Goal: Task Accomplishment & Management: Manage account settings

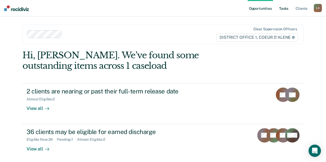
click at [285, 8] on link "Tasks" at bounding box center [283, 8] width 11 height 16
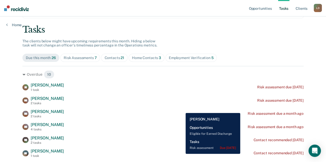
scroll to position [51, 0]
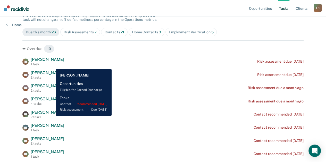
click at [52, 116] on div "2 tasks" at bounding box center [47, 118] width 33 height 4
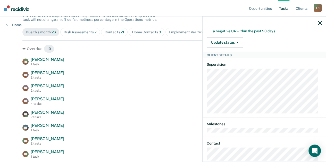
scroll to position [198, 0]
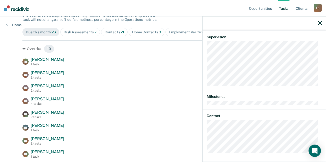
click at [320, 23] on icon "button" at bounding box center [320, 23] width 4 height 4
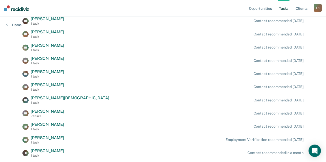
scroll to position [309, 0]
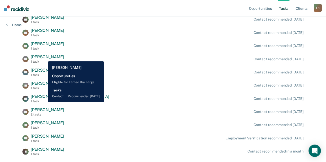
click at [44, 58] on span "[PERSON_NAME]" at bounding box center [47, 57] width 33 height 5
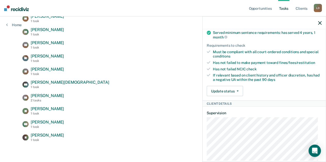
scroll to position [116, 0]
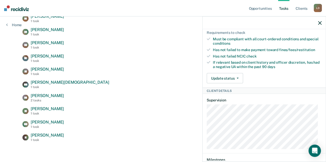
click at [319, 22] on icon "button" at bounding box center [320, 23] width 4 height 4
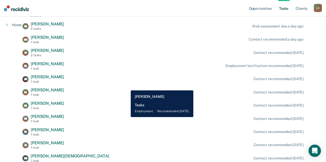
scroll to position [257, 0]
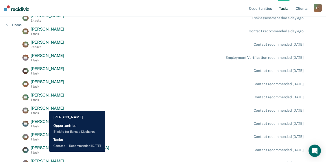
click at [45, 107] on span "[PERSON_NAME]" at bounding box center [47, 108] width 33 height 5
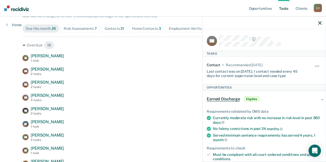
scroll to position [51, 0]
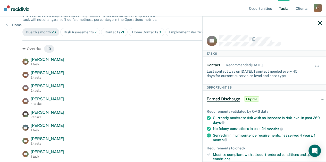
click at [318, 23] on icon "button" at bounding box center [320, 23] width 4 height 4
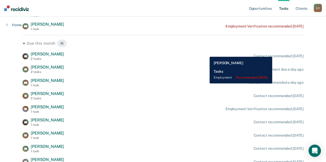
scroll to position [283, 0]
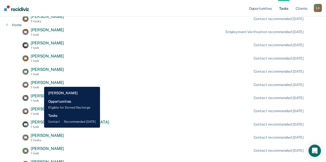
click at [40, 83] on span "[PERSON_NAME]" at bounding box center [47, 82] width 33 height 5
